Goal: Task Accomplishment & Management: Use online tool/utility

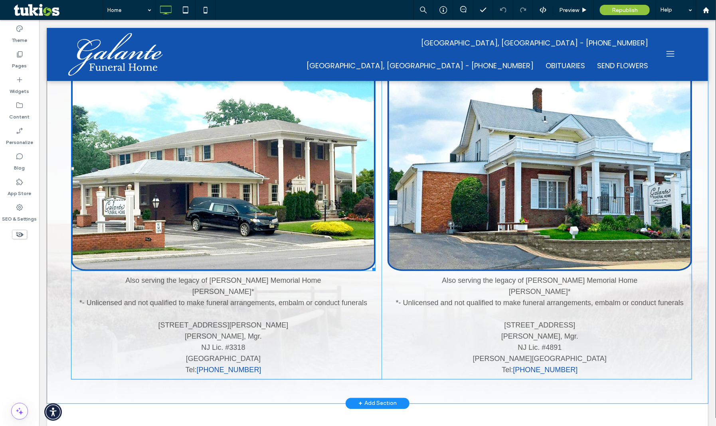
scroll to position [709, 0]
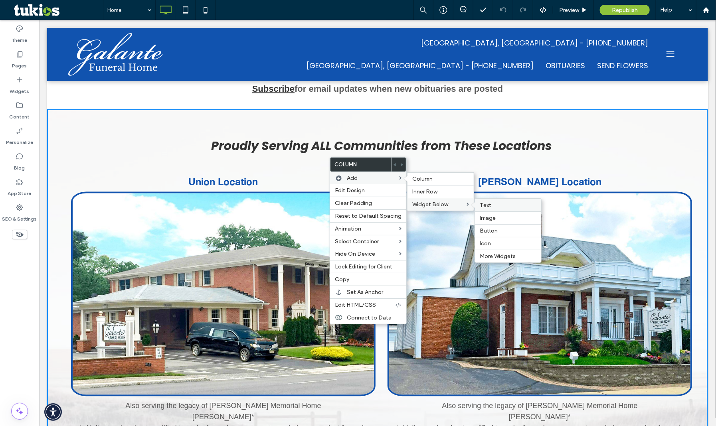
click at [490, 202] on label "Text" at bounding box center [507, 205] width 57 height 7
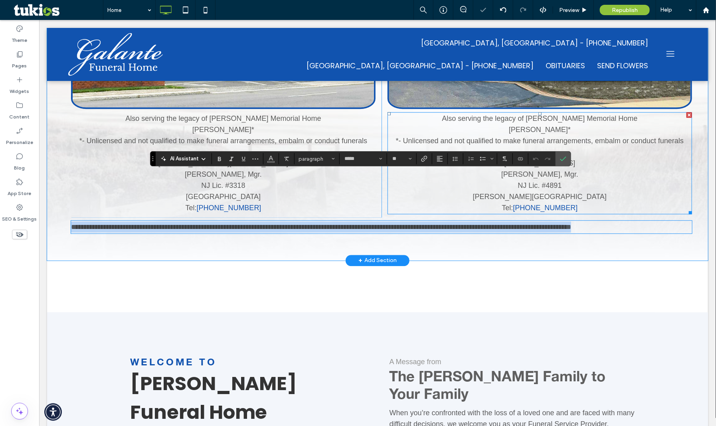
scroll to position [953, 0]
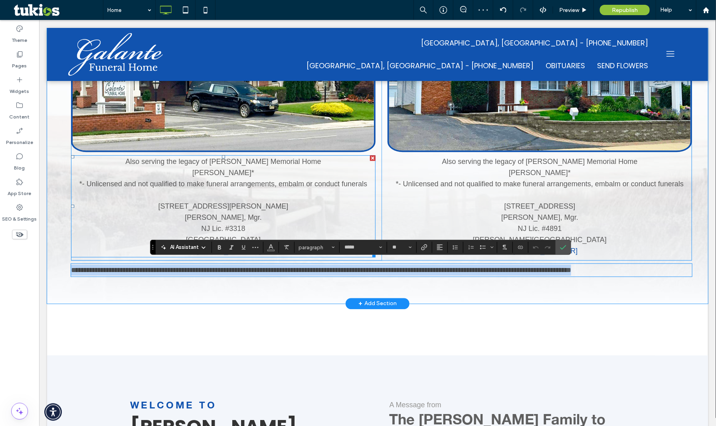
click at [265, 167] on p "John R. Chaplinski*" at bounding box center [223, 172] width 304 height 11
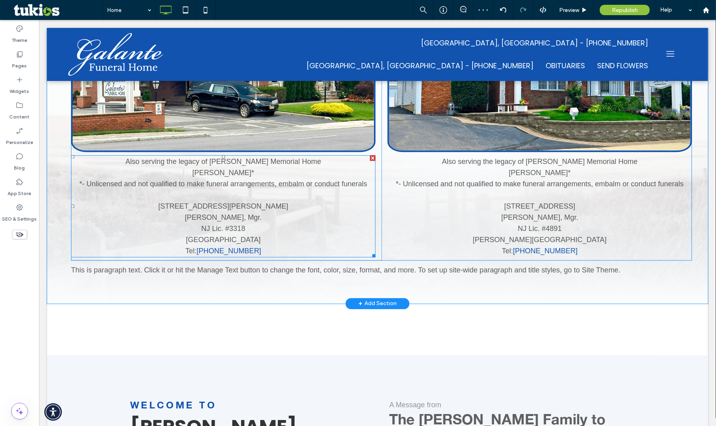
click at [251, 168] on span "John R. Chaplinski*" at bounding box center [223, 172] width 62 height 8
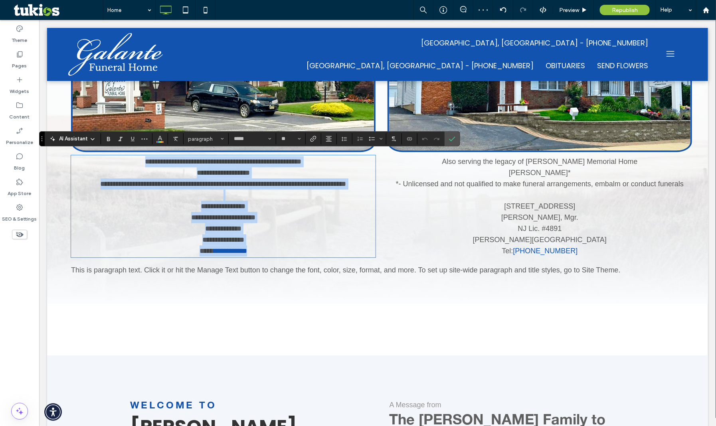
click at [249, 169] on span "**********" at bounding box center [222, 172] width 53 height 7
click at [264, 167] on p "**********" at bounding box center [223, 172] width 304 height 11
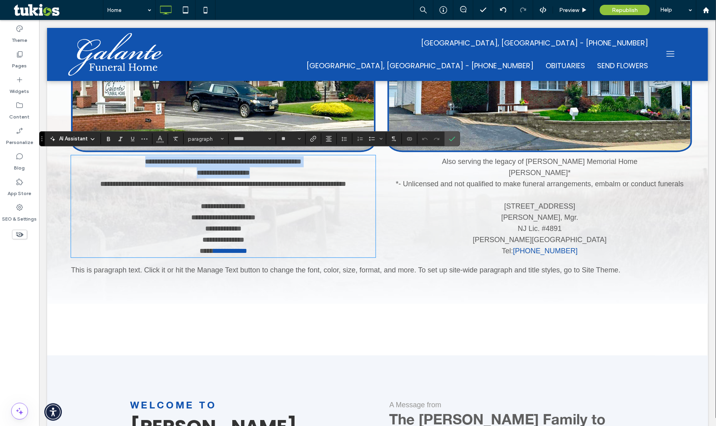
drag, startPoint x: 256, startPoint y: 168, endPoint x: 122, endPoint y: 160, distance: 133.4
click at [122, 160] on div "**********" at bounding box center [223, 206] width 304 height 101
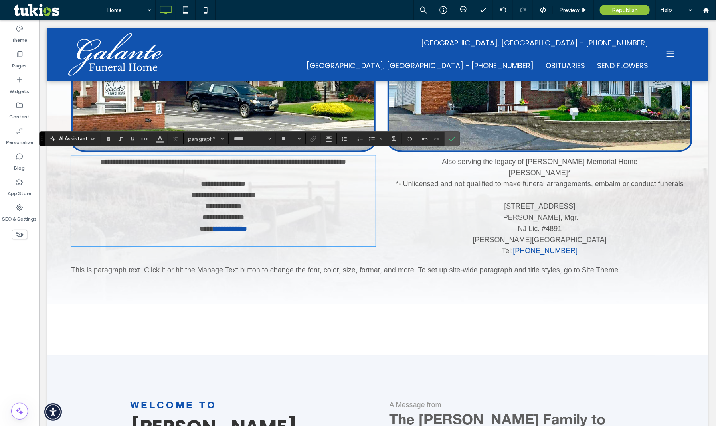
click at [348, 268] on span "This is paragraph text. Click it or hit the Manage Text button to change the fo…" at bounding box center [345, 270] width 549 height 8
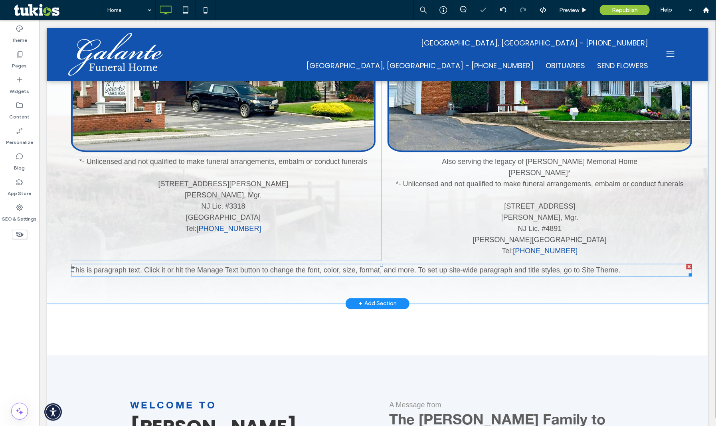
click at [348, 268] on span "This is paragraph text. Click it or hit the Manage Text button to change the fo…" at bounding box center [345, 270] width 549 height 8
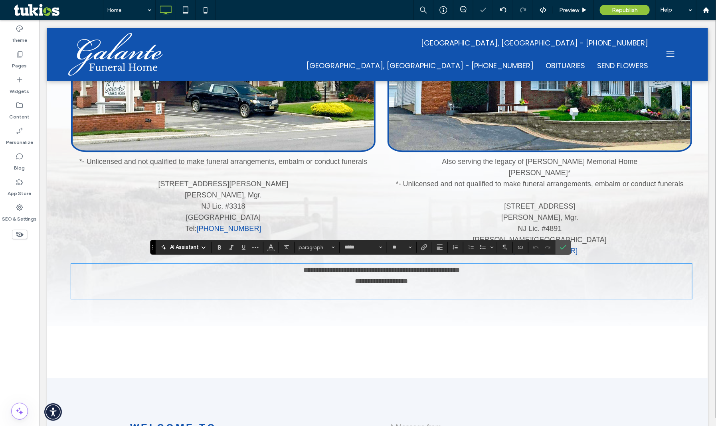
scroll to position [0, 0]
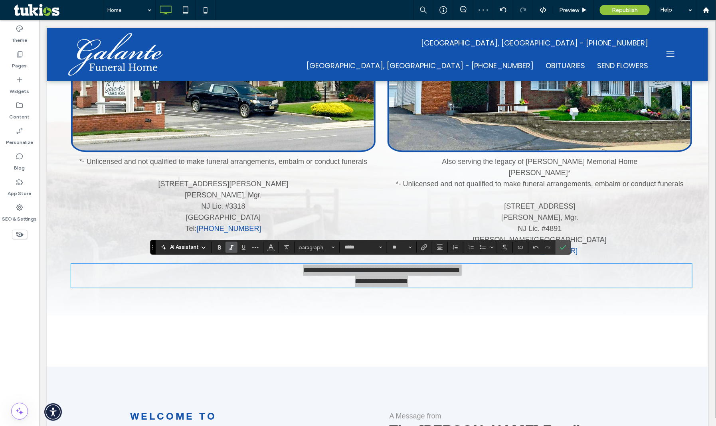
drag, startPoint x: 219, startPoint y: 252, endPoint x: 231, endPoint y: 249, distance: 13.1
click at [219, 252] on span "Bold" at bounding box center [218, 247] width 4 height 11
click at [231, 249] on use "Italic" at bounding box center [231, 247] width 4 height 4
drag, startPoint x: 565, startPoint y: 241, endPoint x: 446, endPoint y: 236, distance: 119.4
click at [565, 241] on span "Confirm" at bounding box center [563, 248] width 6 height 14
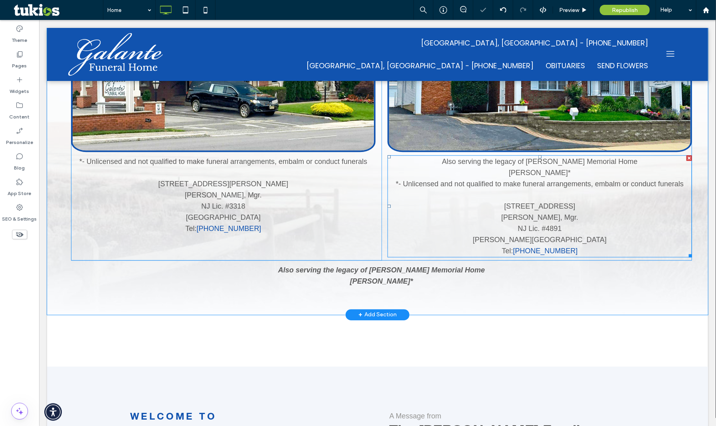
click at [472, 162] on p "Also serving the legacy of Parkway-Wozniak Memorial Home" at bounding box center [539, 161] width 304 height 11
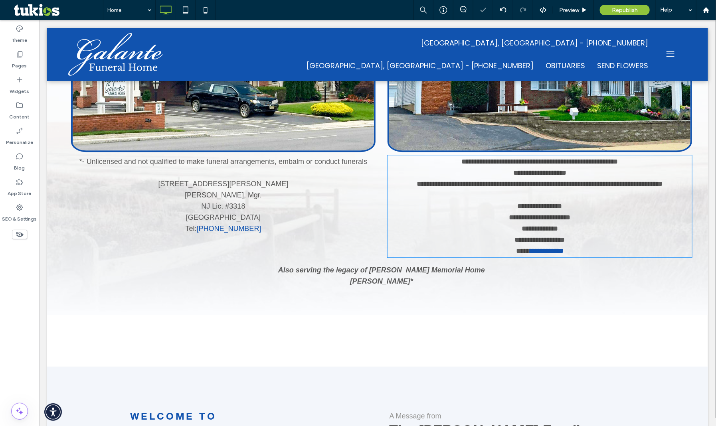
click at [524, 162] on p "**********" at bounding box center [539, 161] width 304 height 11
type input "*****"
type input "**"
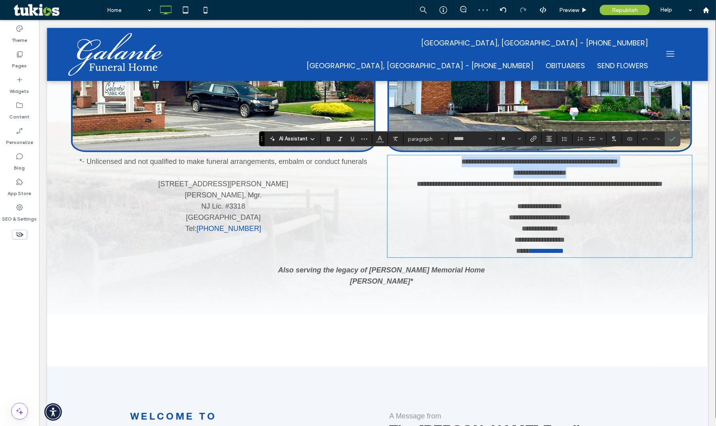
drag, startPoint x: 514, startPoint y: 165, endPoint x: 401, endPoint y: 154, distance: 113.9
click at [401, 156] on div "**********" at bounding box center [539, 206] width 304 height 101
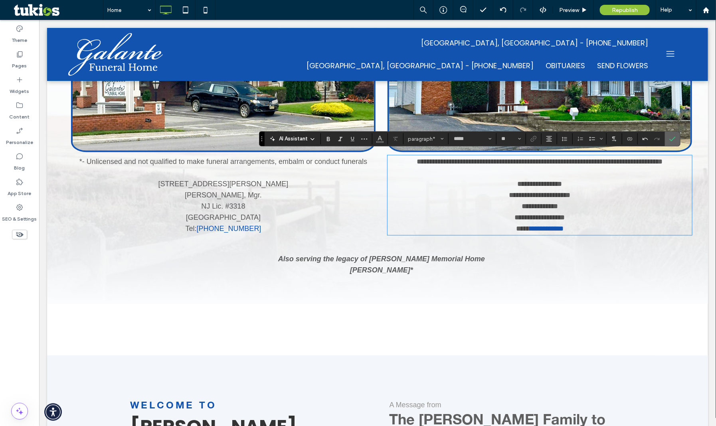
click at [668, 138] on label "Confirm" at bounding box center [672, 139] width 12 height 14
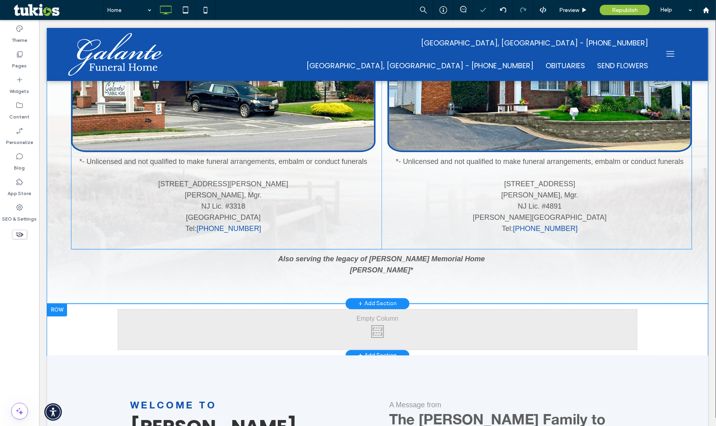
click at [325, 303] on div "Click To Paste Row + Add Section" at bounding box center [377, 329] width 661 height 52
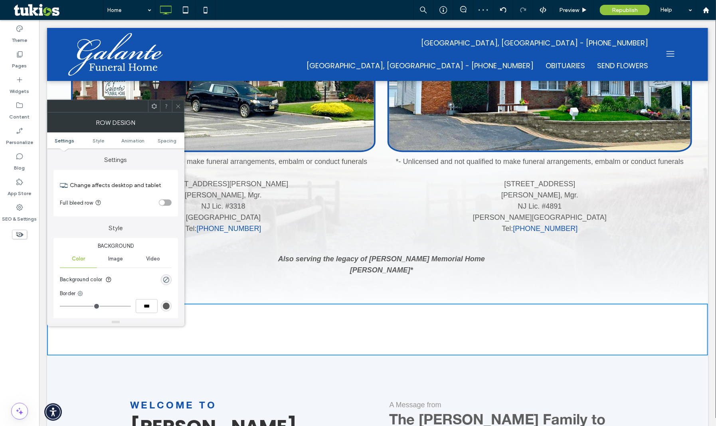
drag, startPoint x: 296, startPoint y: 307, endPoint x: 292, endPoint y: 312, distance: 6.9
click at [296, 309] on div "Click To Paste" at bounding box center [377, 329] width 519 height 40
click at [181, 104] on div at bounding box center [178, 106] width 12 height 12
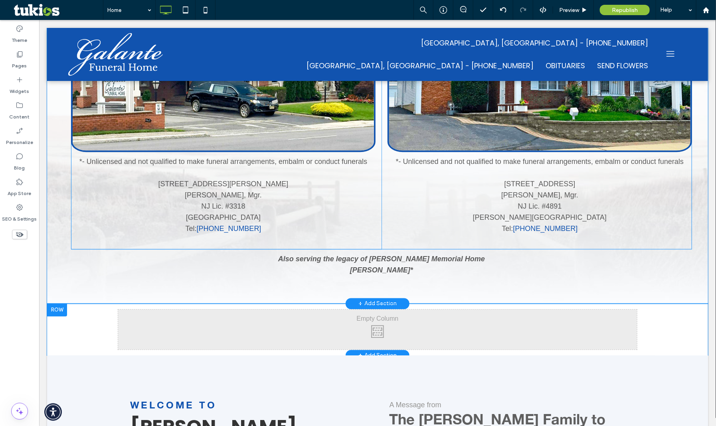
click at [61, 306] on div at bounding box center [57, 309] width 20 height 13
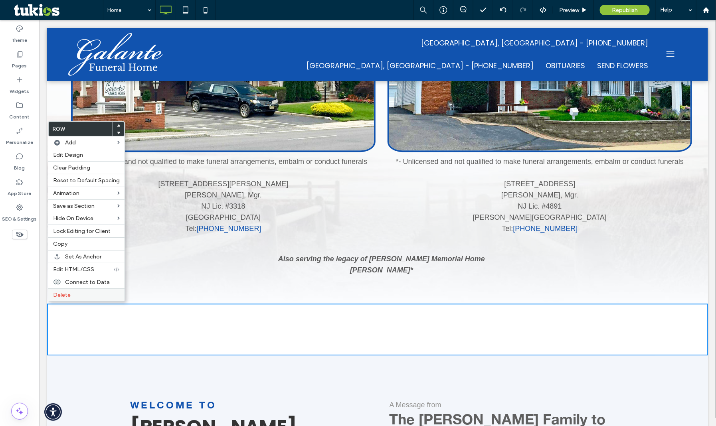
click at [91, 292] on label "Delete" at bounding box center [86, 295] width 67 height 7
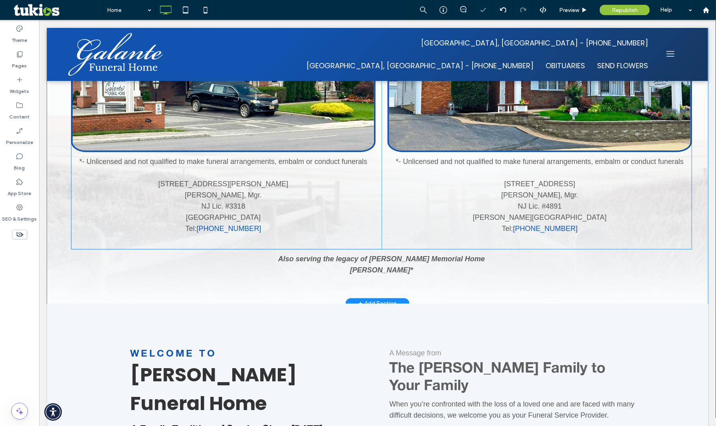
click at [268, 301] on div at bounding box center [377, 302] width 661 height 2
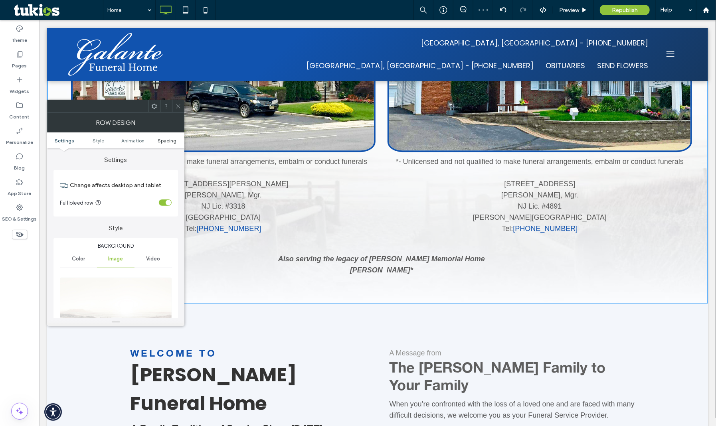
click at [162, 138] on span "Spacing" at bounding box center [167, 141] width 19 height 6
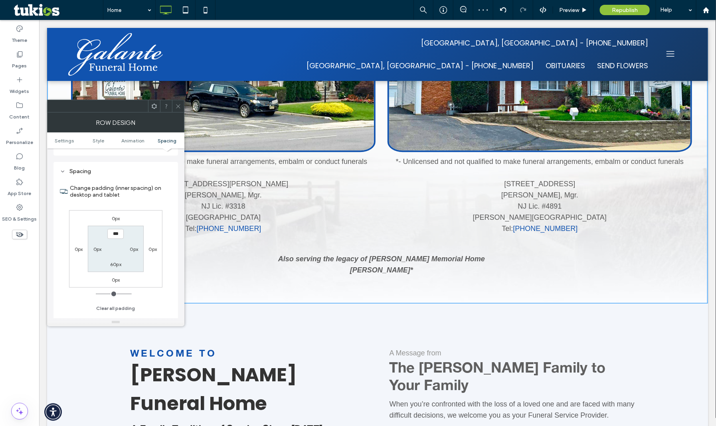
scroll to position [520, 0]
click at [114, 260] on label "60px" at bounding box center [115, 263] width 11 height 6
type input "**"
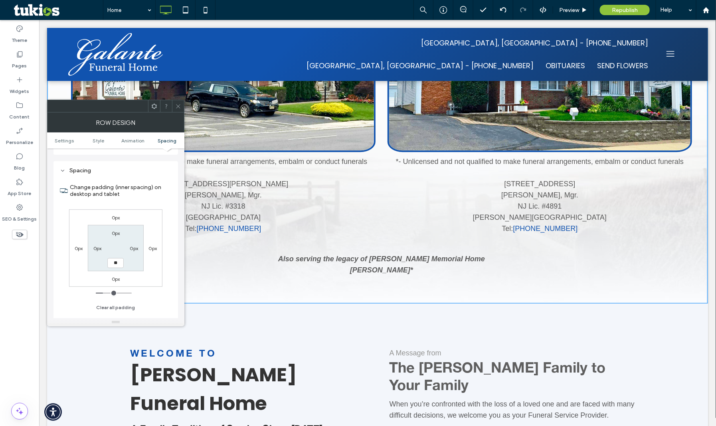
type input "****"
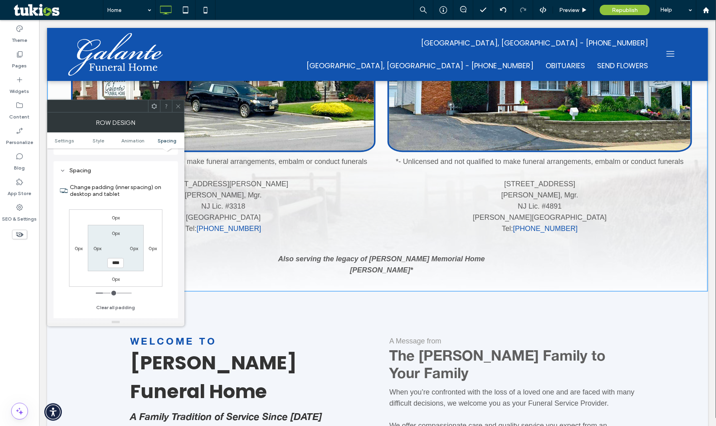
scroll to position [941, 0]
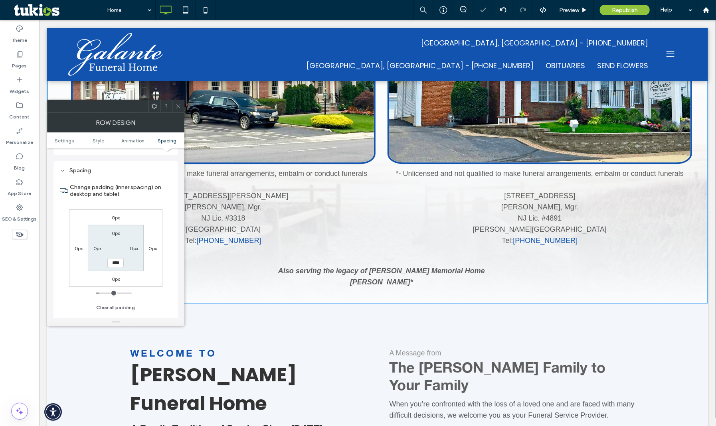
click at [182, 105] on div at bounding box center [178, 106] width 12 height 12
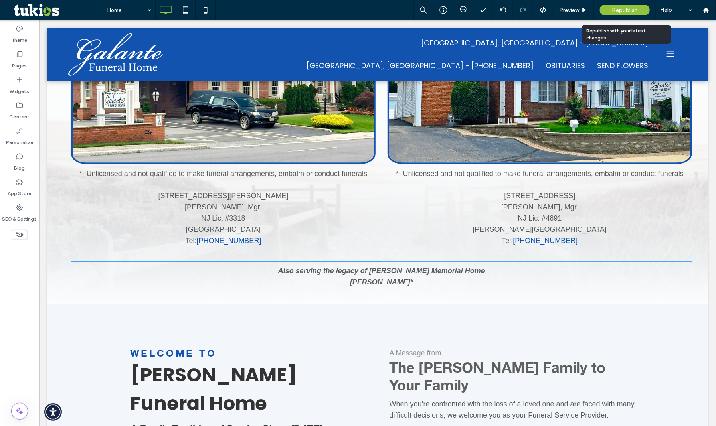
click at [611, 9] on span "Republish" at bounding box center [624, 10] width 26 height 7
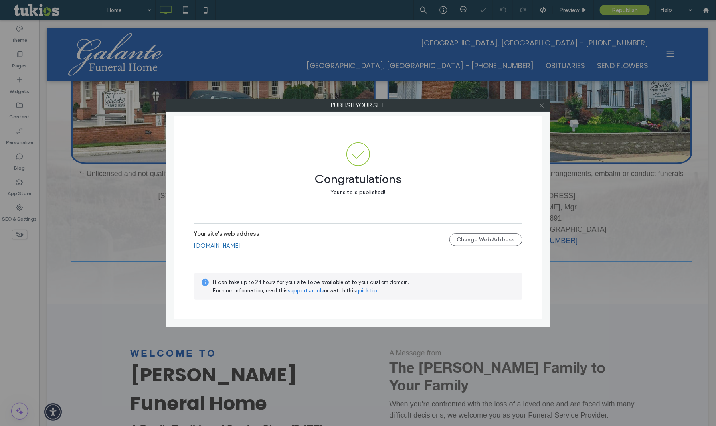
click at [541, 104] on icon at bounding box center [541, 106] width 6 height 6
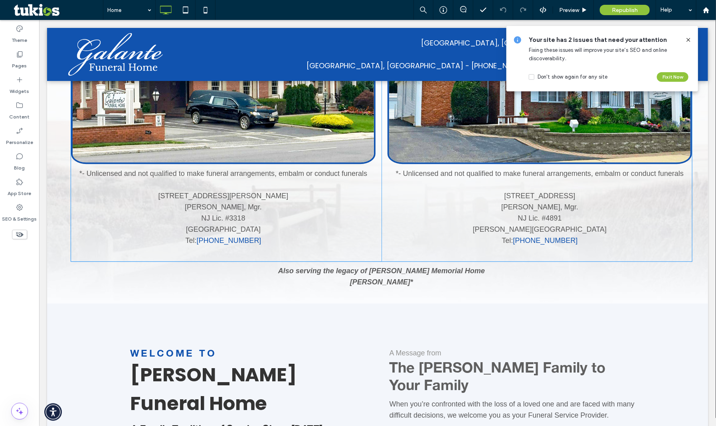
click at [688, 37] on icon at bounding box center [688, 40] width 6 height 6
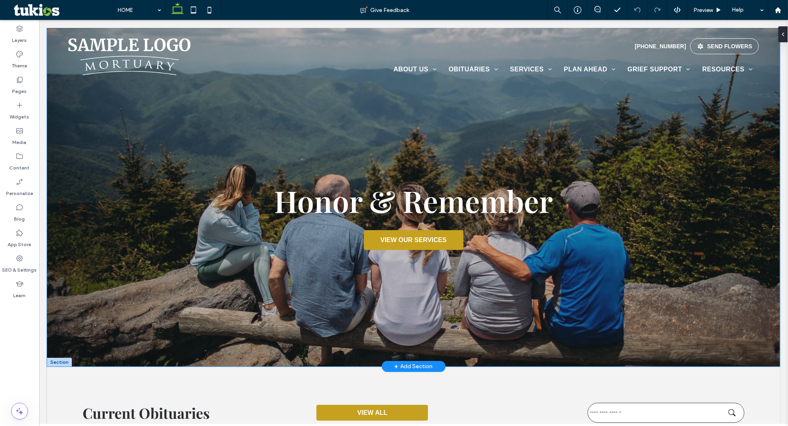
click at [100, 327] on div "Honor & Remember VIEW OUR SERVICES" at bounding box center [413, 197] width 733 height 339
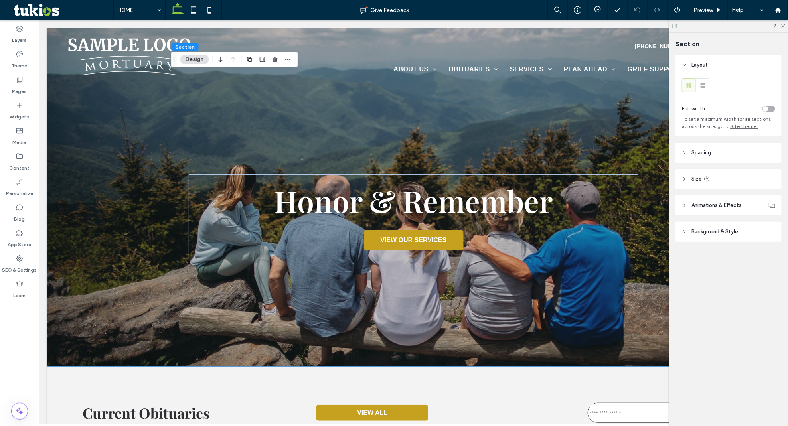
click at [696, 230] on span "Background & Style" at bounding box center [714, 232] width 47 height 8
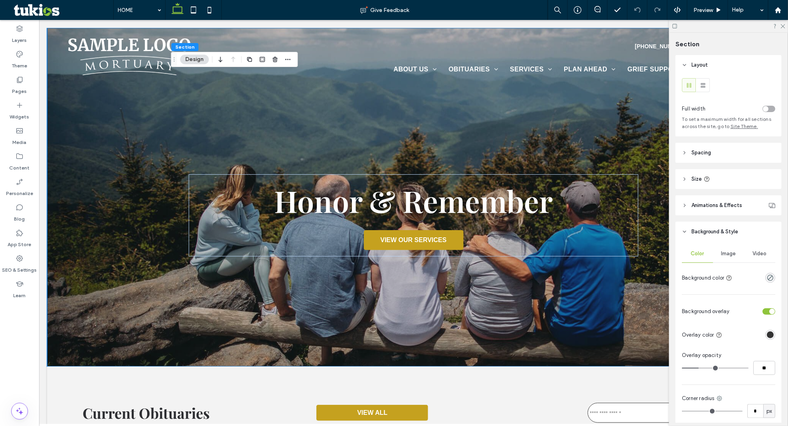
click at [726, 256] on span "Image" at bounding box center [728, 253] width 15 height 6
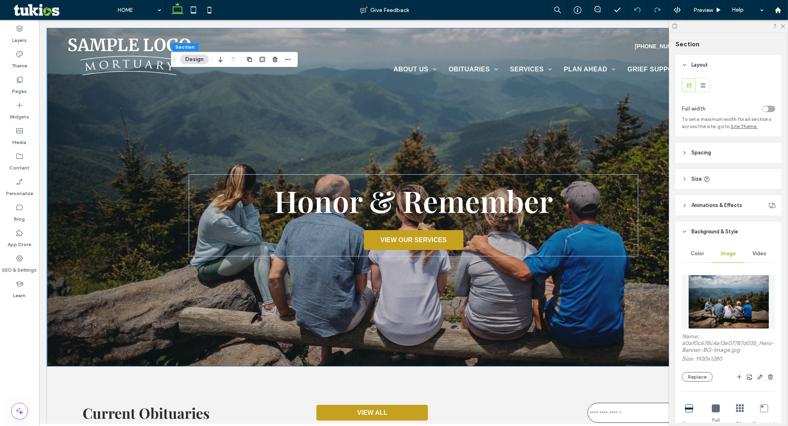
click at [724, 316] on img at bounding box center [728, 302] width 81 height 54
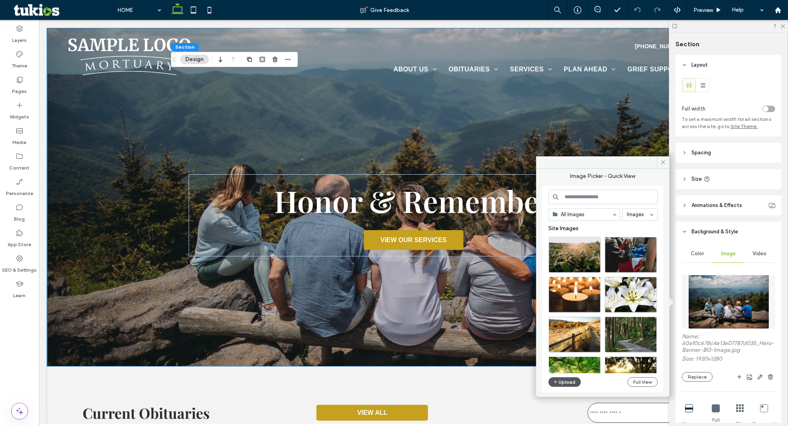
click at [565, 382] on button "Upload" at bounding box center [564, 382] width 33 height 10
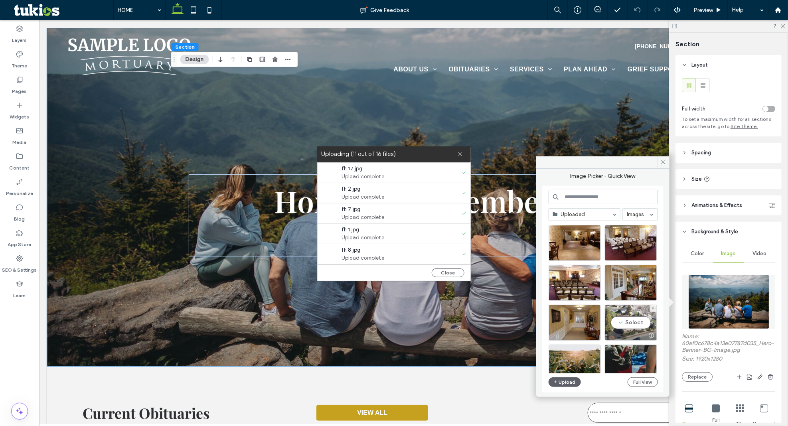
drag, startPoint x: 645, startPoint y: 325, endPoint x: 605, endPoint y: 306, distance: 44.2
click at [645, 325] on div "Select" at bounding box center [631, 323] width 52 height 36
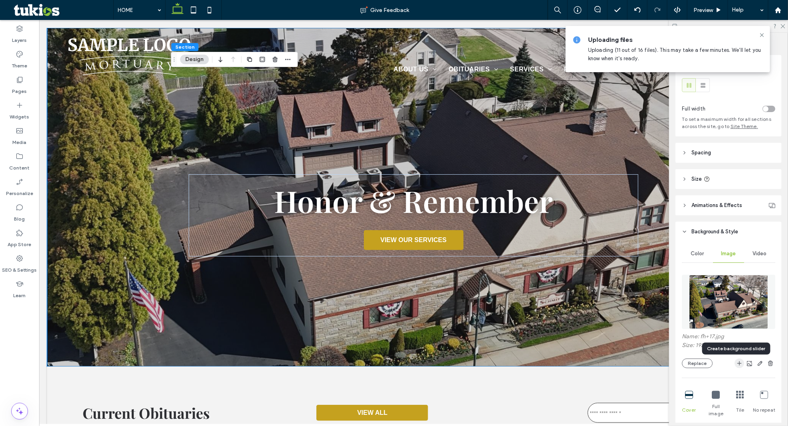
click at [737, 364] on use "button" at bounding box center [739, 363] width 4 height 4
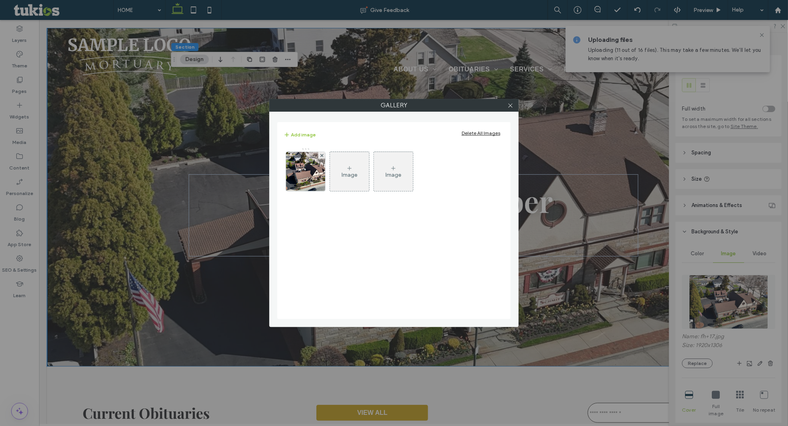
click at [349, 168] on icon at bounding box center [349, 168] width 6 height 6
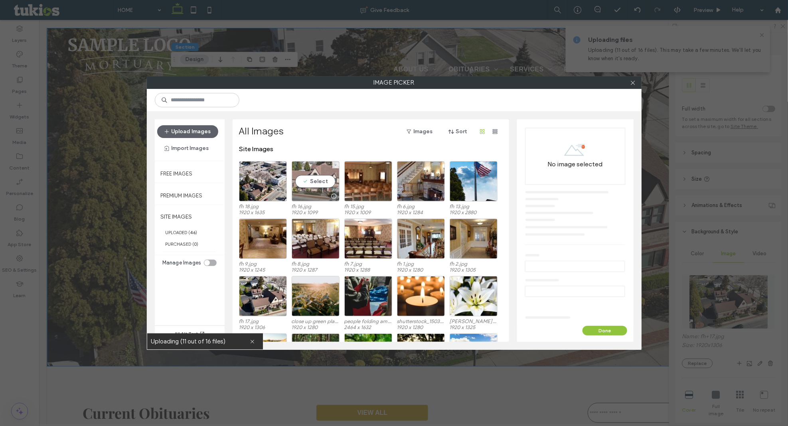
click at [323, 188] on div "Select" at bounding box center [316, 181] width 48 height 40
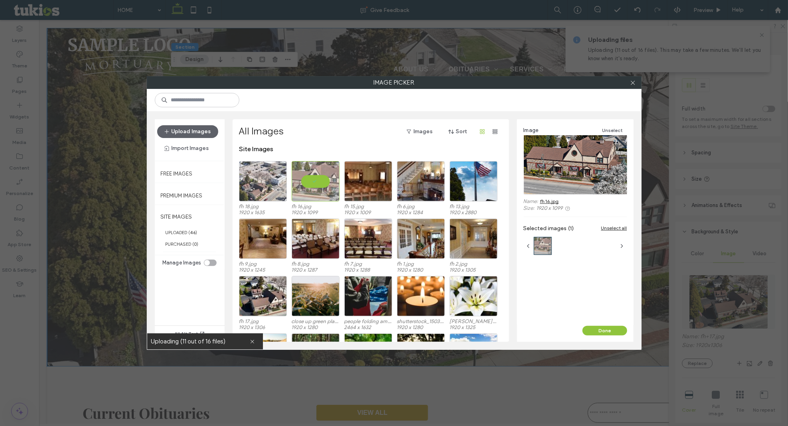
click at [284, 184] on div at bounding box center [263, 181] width 48 height 40
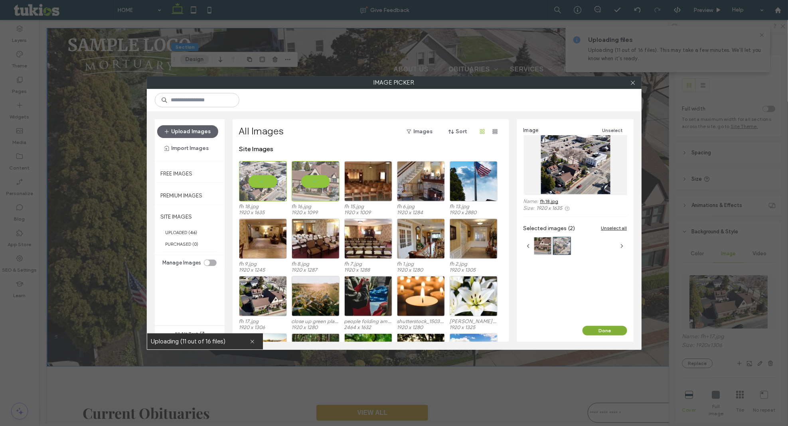
click at [608, 331] on button "Done" at bounding box center [604, 331] width 45 height 10
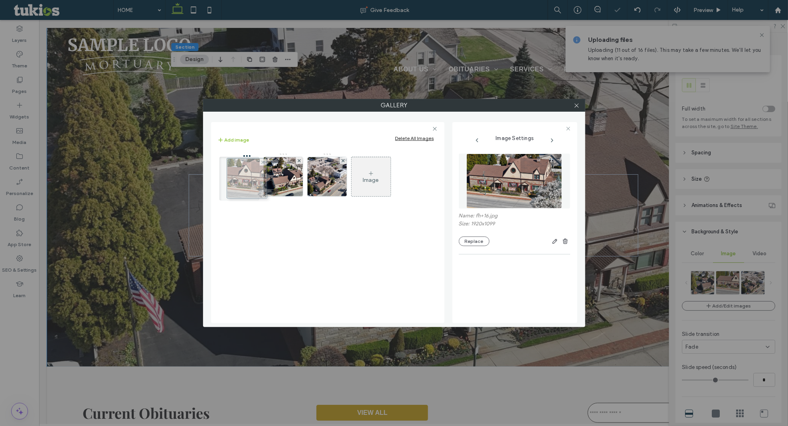
drag, startPoint x: 282, startPoint y: 182, endPoint x: 240, endPoint y: 183, distance: 41.9
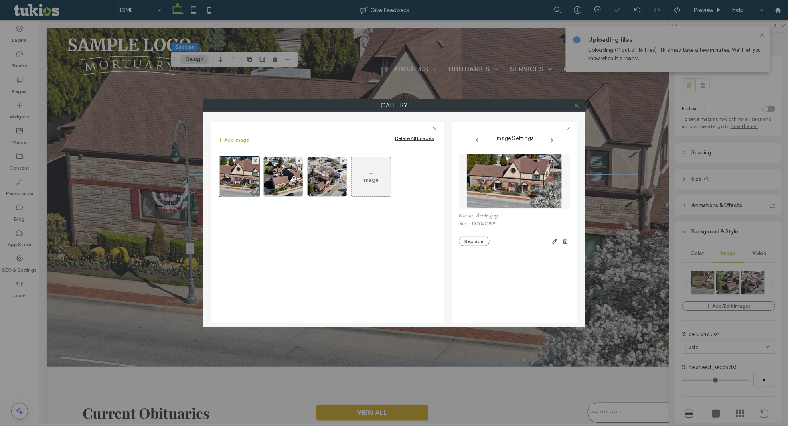
click at [580, 107] on div at bounding box center [577, 105] width 12 height 12
click at [578, 108] on icon at bounding box center [577, 106] width 6 height 6
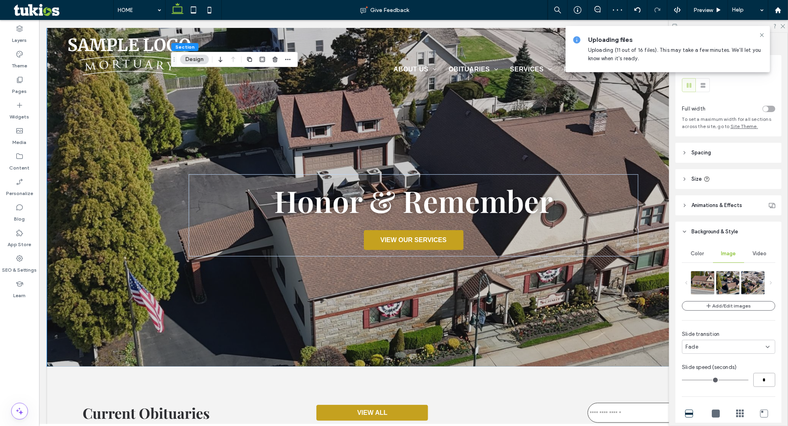
click at [762, 382] on input "*" at bounding box center [764, 380] width 22 height 14
type input "*"
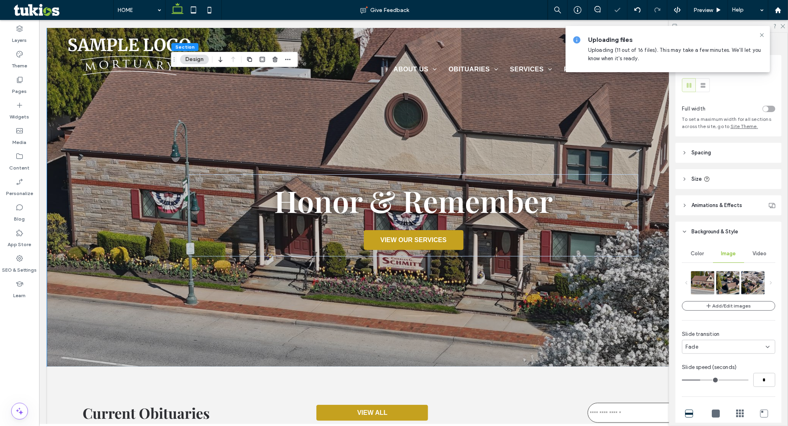
click at [699, 351] on div "Fade" at bounding box center [725, 347] width 80 height 8
